Goal: Task Accomplishment & Management: Use online tool/utility

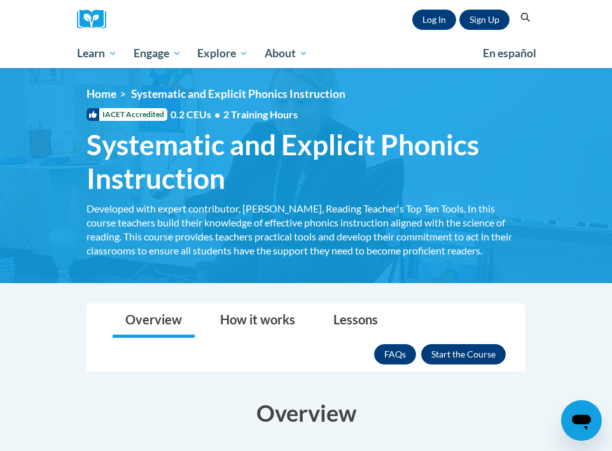
click at [464, 352] on button "Enroll" at bounding box center [463, 354] width 85 height 20
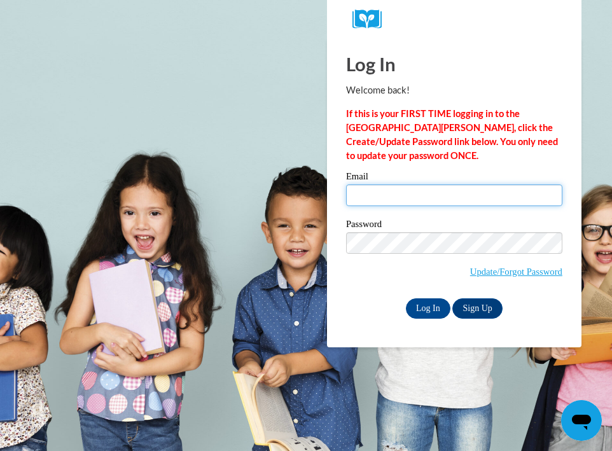
type input "[EMAIL_ADDRESS][DOMAIN_NAME]"
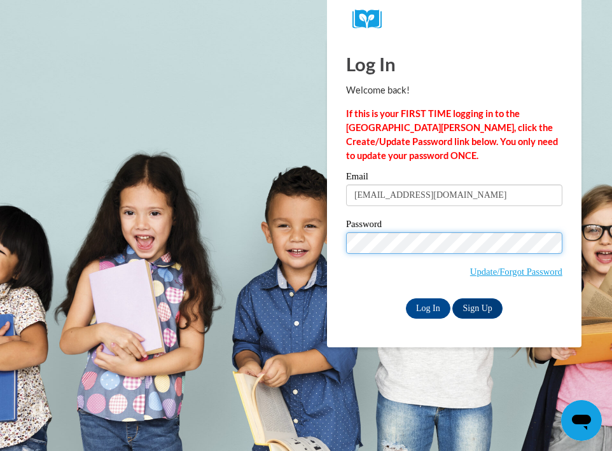
click at [427, 306] on input "Log In" at bounding box center [428, 309] width 45 height 20
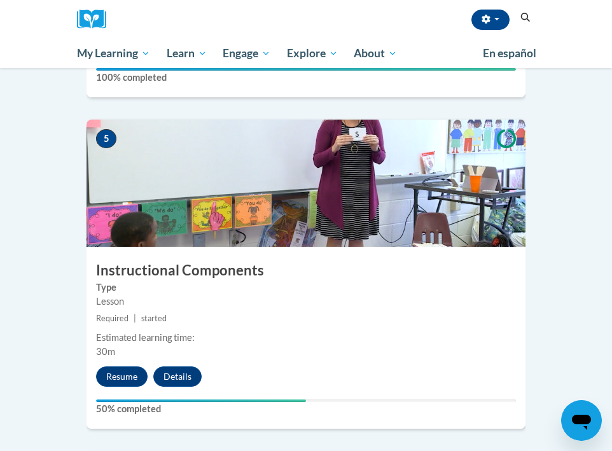
scroll to position [1647, 0]
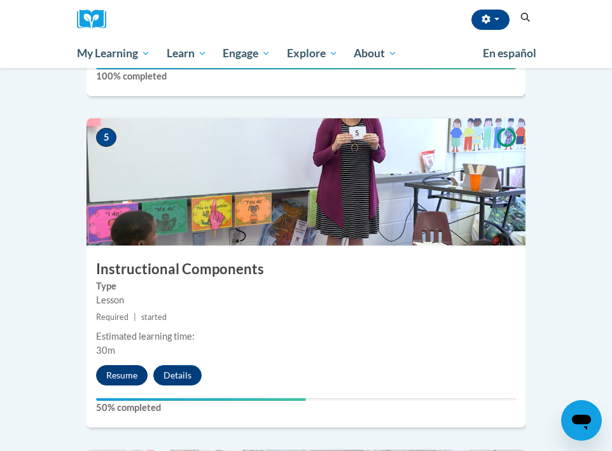
click at [141, 365] on button "Resume" at bounding box center [122, 375] width 52 height 20
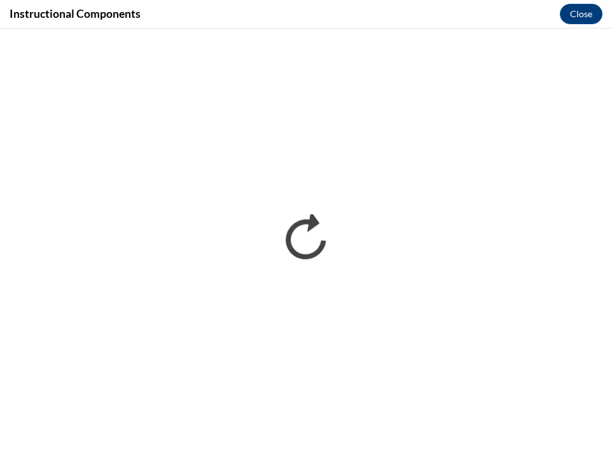
scroll to position [0, 0]
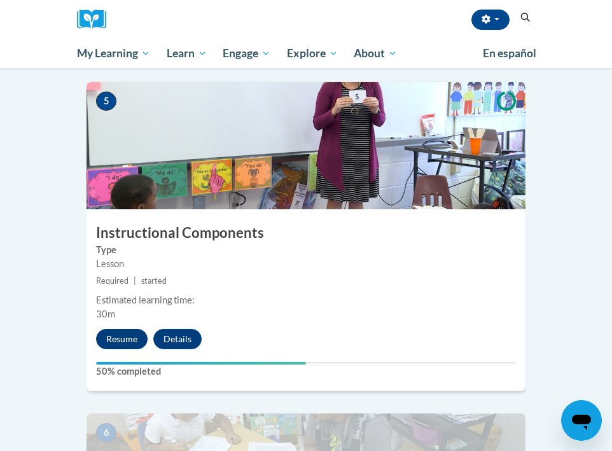
scroll to position [1681, 0]
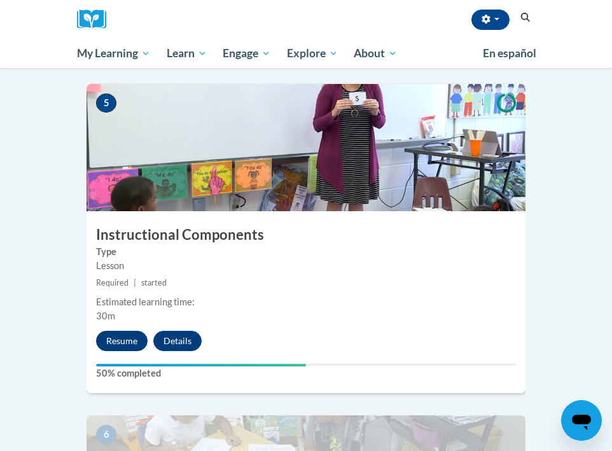
click at [118, 331] on button "Resume" at bounding box center [122, 341] width 52 height 20
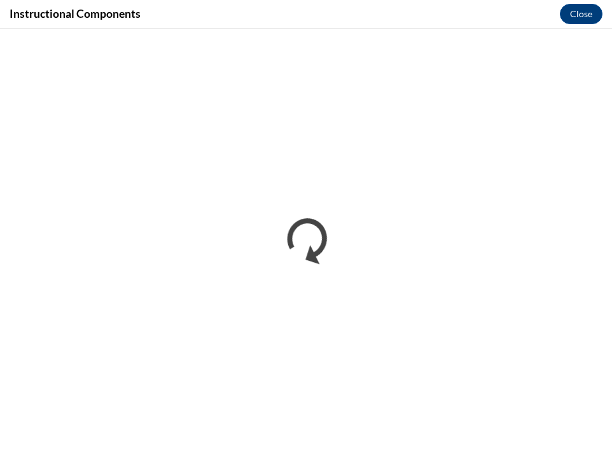
scroll to position [0, 0]
